Goal: Transaction & Acquisition: Obtain resource

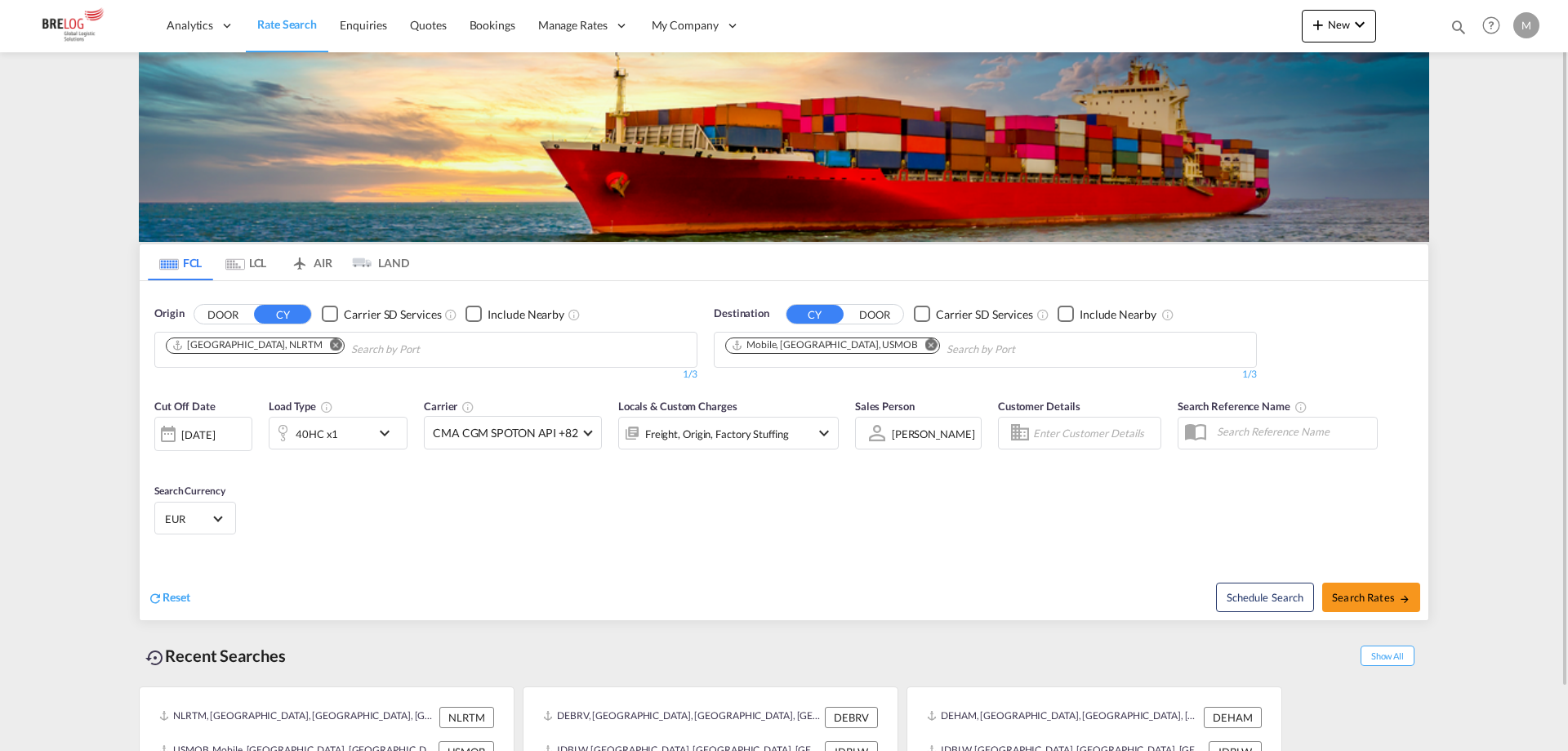
click at [330, 347] on md-icon "Remove" at bounding box center [335, 344] width 12 height 12
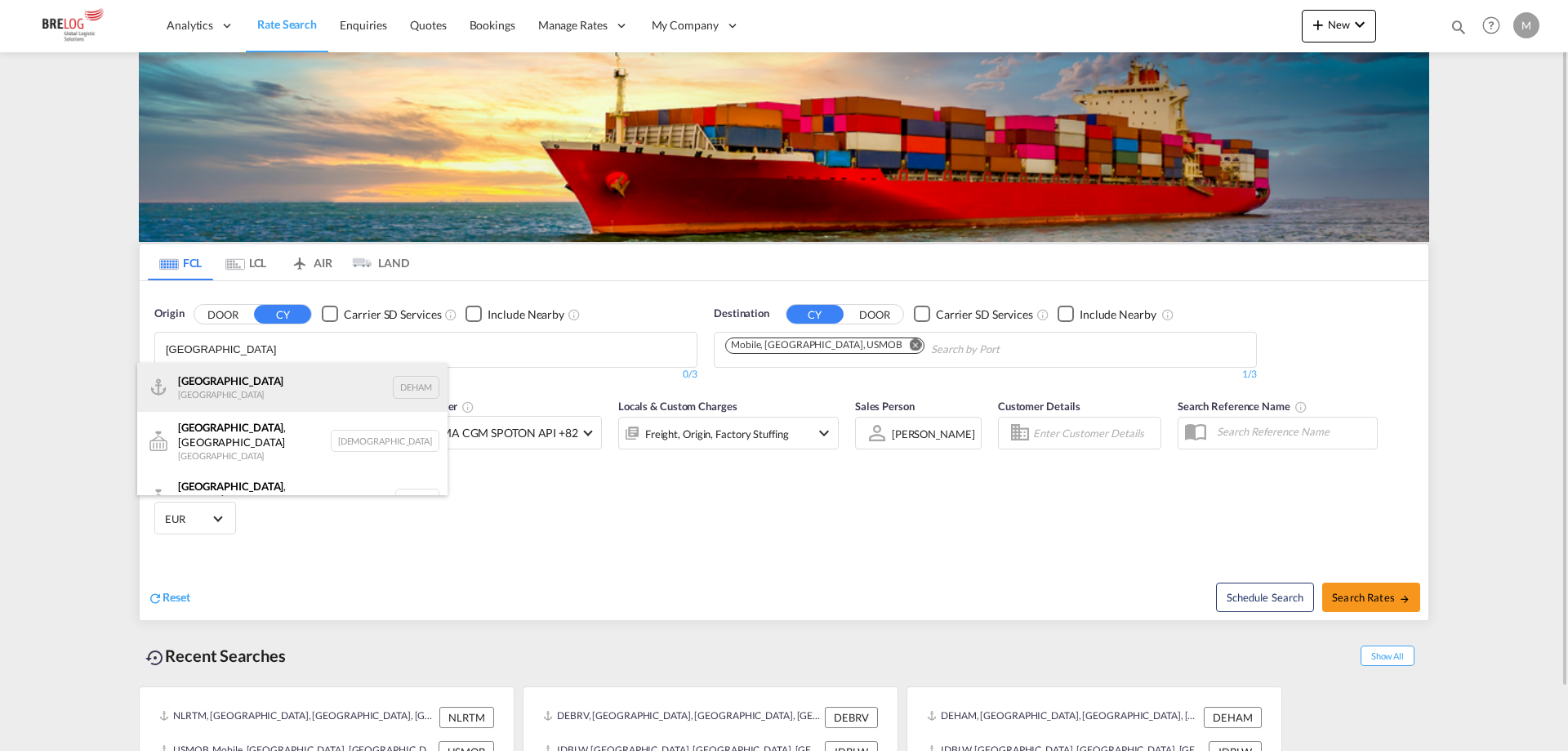
type input "[GEOGRAPHIC_DATA]"
click at [186, 387] on div "[GEOGRAPHIC_DATA] [GEOGRAPHIC_DATA] DEHAM" at bounding box center [292, 387] width 310 height 49
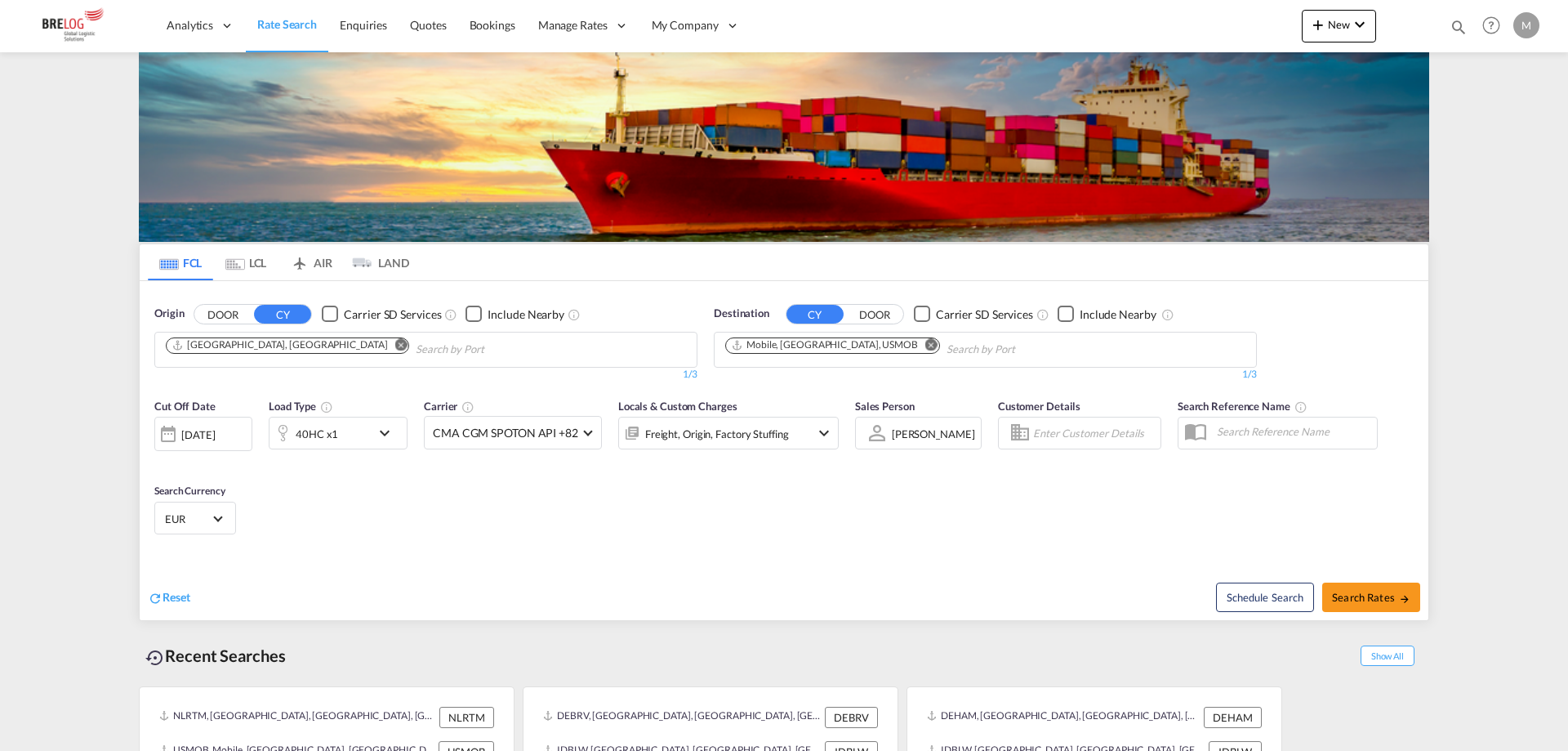
click at [925, 342] on md-icon "Remove" at bounding box center [930, 344] width 12 height 12
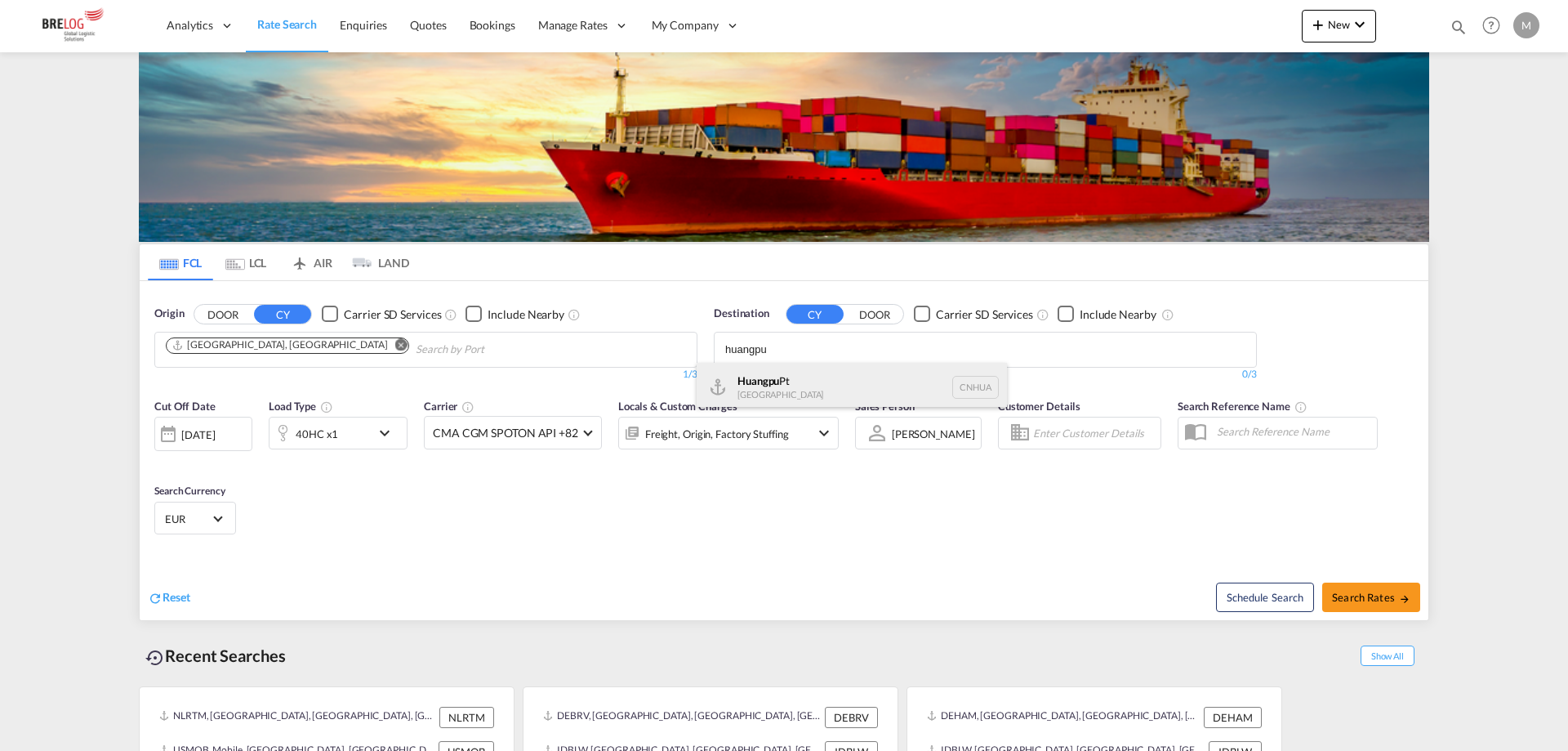
type input "huangpu"
click at [803, 394] on div "Huangpu Pt China [GEOGRAPHIC_DATA]" at bounding box center [852, 387] width 310 height 49
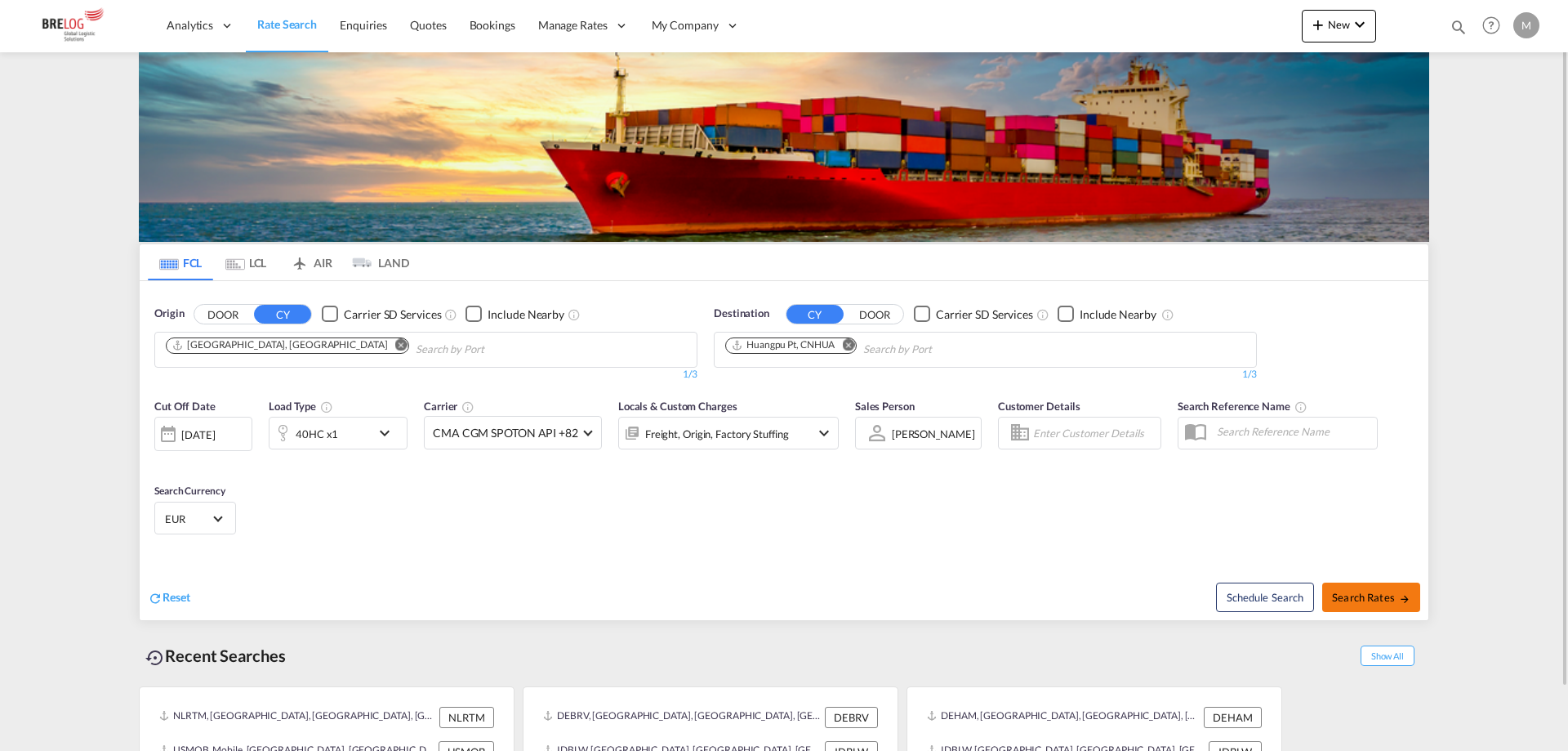
click at [1371, 591] on span "Search Rates" at bounding box center [1371, 597] width 79 height 13
type input "DEHAM to CNHUA / [DATE]"
